Goal: Task Accomplishment & Management: Complete application form

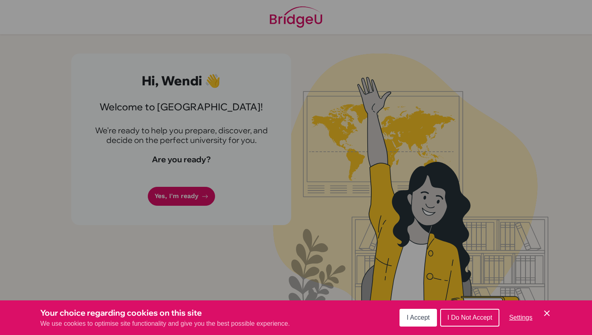
click at [412, 314] on span "I Accept" at bounding box center [417, 317] width 23 height 7
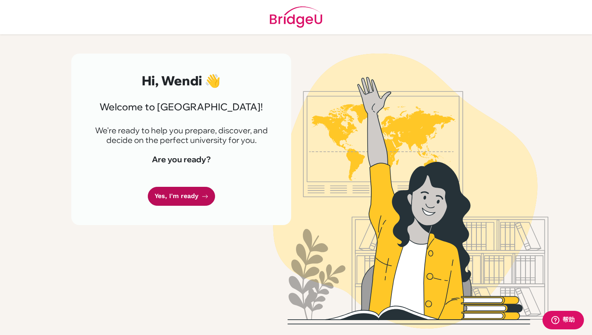
click at [192, 204] on link "Yes, I'm ready" at bounding box center [181, 196] width 67 height 19
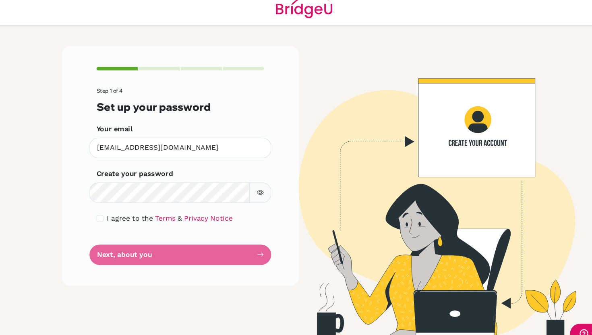
click at [257, 188] on icon "button" at bounding box center [255, 189] width 6 height 4
click at [106, 212] on input "checkbox" at bounding box center [106, 213] width 6 height 6
checkbox input "true"
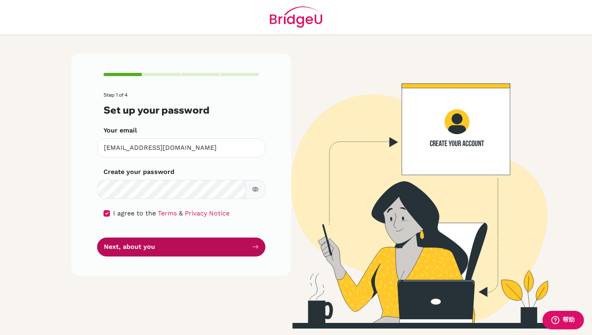
click at [148, 250] on button "Next, about you" at bounding box center [181, 246] width 168 height 19
